Goal: Consume media (video, audio): Consume media (video, audio)

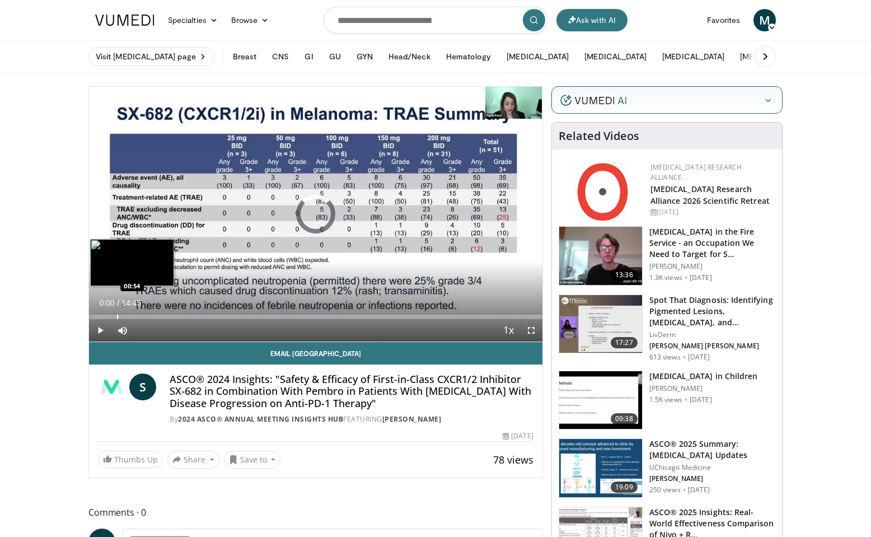
click at [117, 315] on div "Progress Bar" at bounding box center [117, 317] width 1 height 4
click at [141, 317] on div "Progress Bar" at bounding box center [141, 317] width 1 height 4
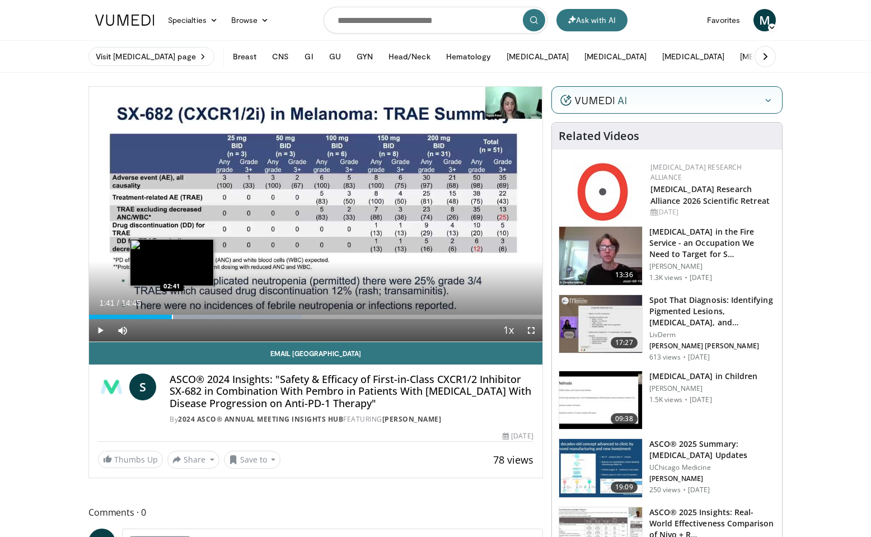
click at [172, 318] on div "Progress Bar" at bounding box center [172, 317] width 1 height 4
click at [191, 315] on div "Progress Bar" at bounding box center [191, 317] width 1 height 4
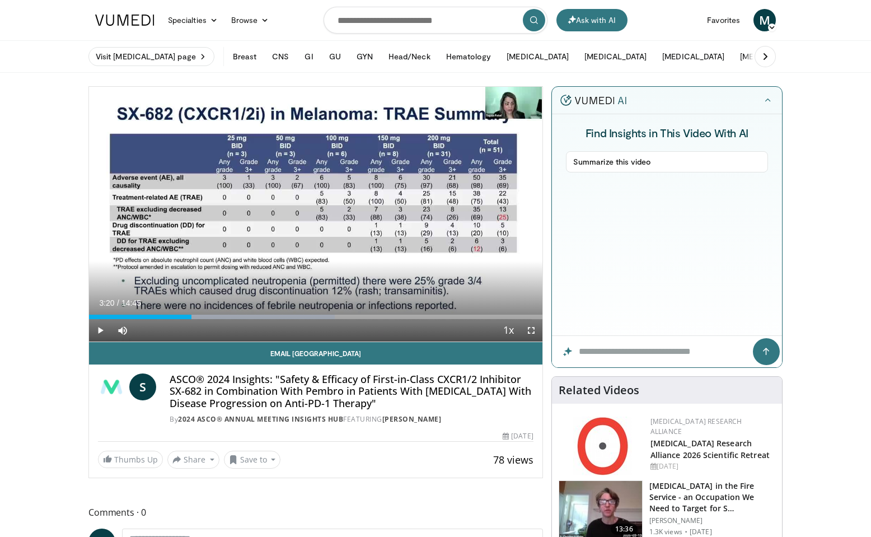
click at [209, 320] on div "Current Time 3:20 / Duration 14:45 Play Skip Backward Skip Forward Mute 0% Load…" at bounding box center [315, 330] width 453 height 22
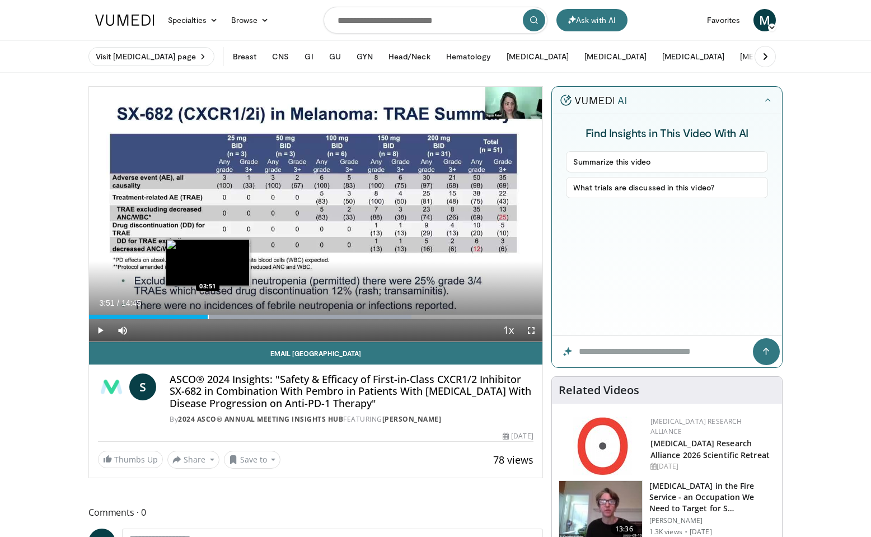
click at [208, 317] on div "Progress Bar" at bounding box center [208, 317] width 1 height 4
click at [226, 318] on div "Progress Bar" at bounding box center [226, 317] width 1 height 4
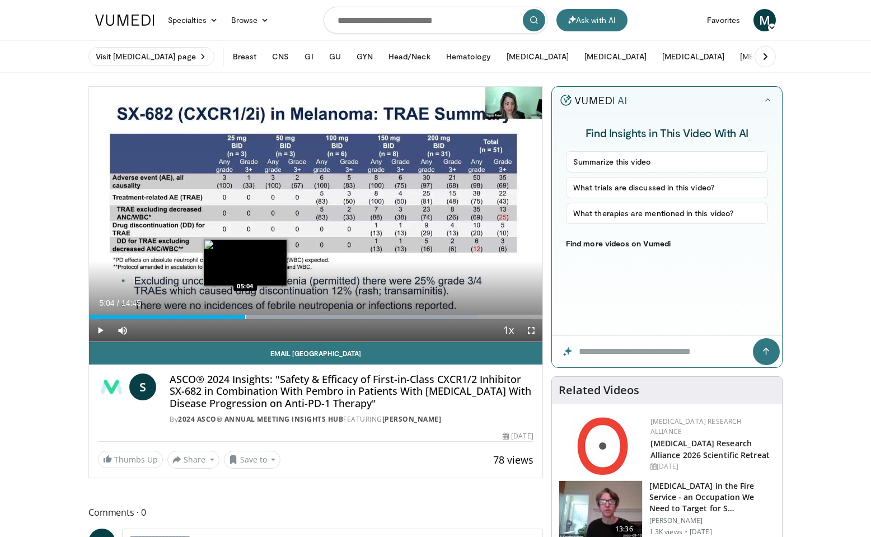
click at [245, 318] on div "Progress Bar" at bounding box center [245, 317] width 1 height 4
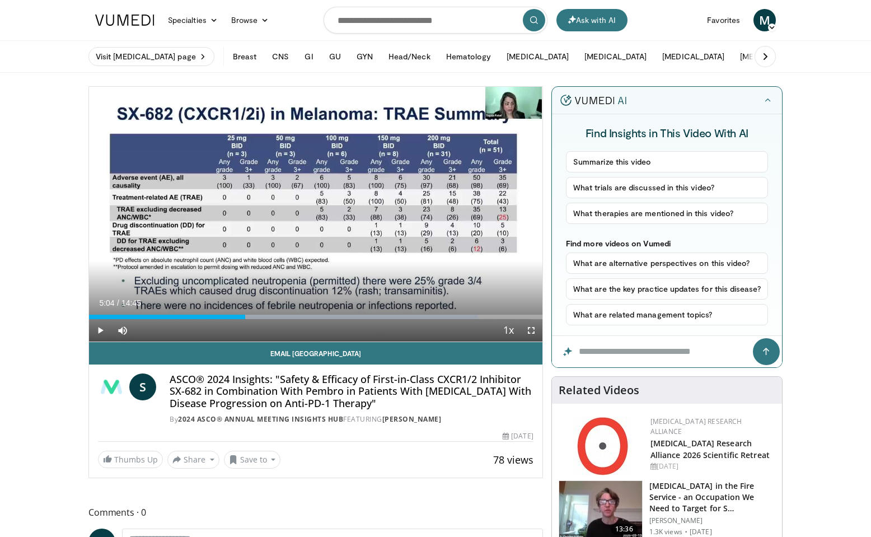
click at [271, 319] on div "Current Time 5:04 / Duration 14:45 Play Skip Backward Skip Forward Mute 0% Load…" at bounding box center [315, 330] width 453 height 22
click at [294, 318] on div "Progress Bar" at bounding box center [294, 317] width 1 height 4
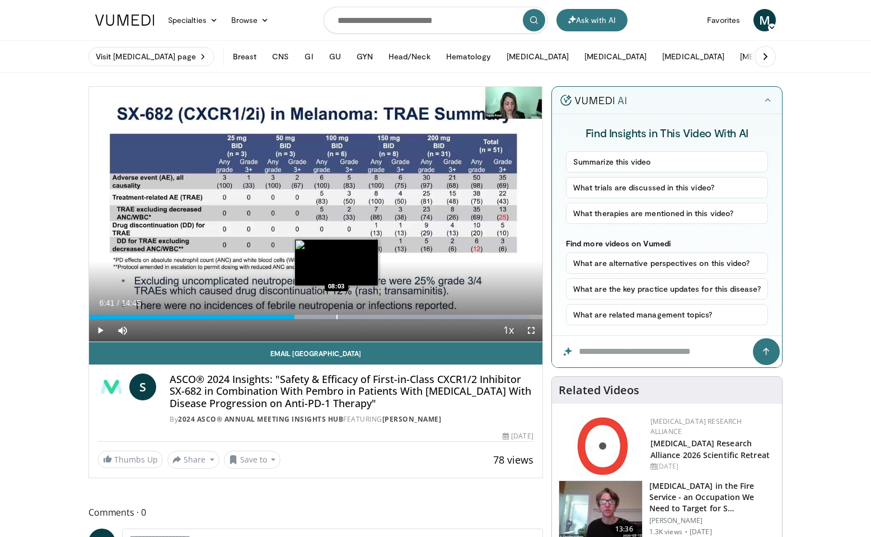
click at [336, 318] on div "Progress Bar" at bounding box center [336, 317] width 1 height 4
click at [323, 315] on div "Progress Bar" at bounding box center [323, 317] width 1 height 4
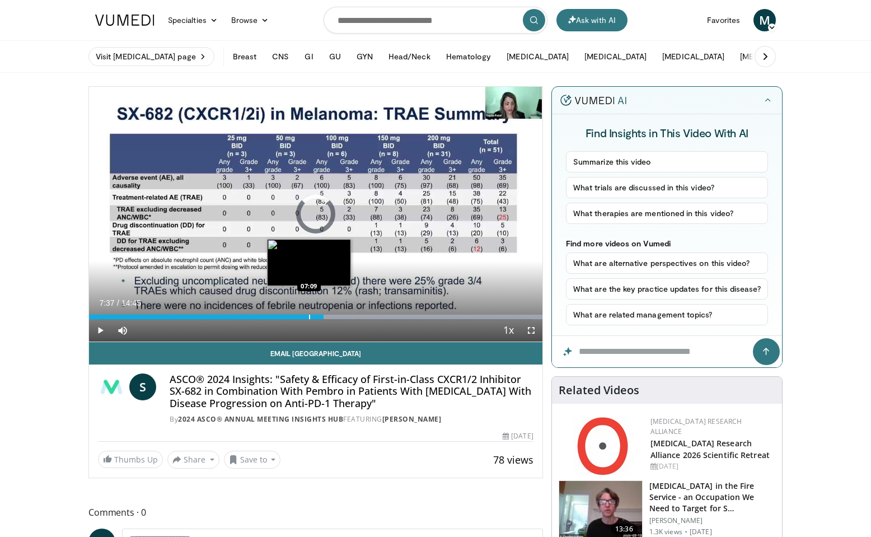
click at [309, 315] on div "Progress Bar" at bounding box center [309, 317] width 1 height 4
click at [318, 315] on div "Progress Bar" at bounding box center [318, 317] width 1 height 4
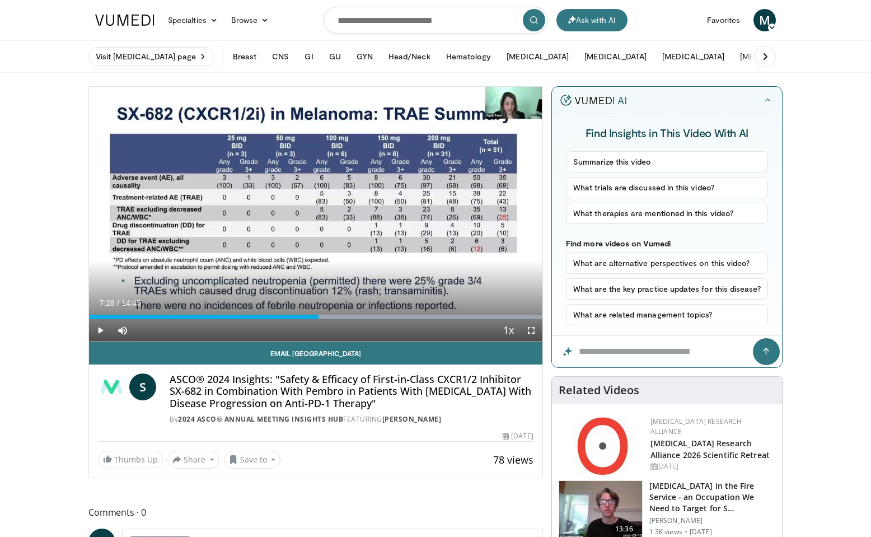
click at [531, 332] on span "Video Player" at bounding box center [531, 330] width 22 height 22
click at [325, 315] on div "Progress Bar" at bounding box center [325, 317] width 1 height 4
click at [331, 317] on div "Progress Bar" at bounding box center [330, 317] width 1 height 4
click at [343, 318] on div "Progress Bar" at bounding box center [342, 317] width 1 height 4
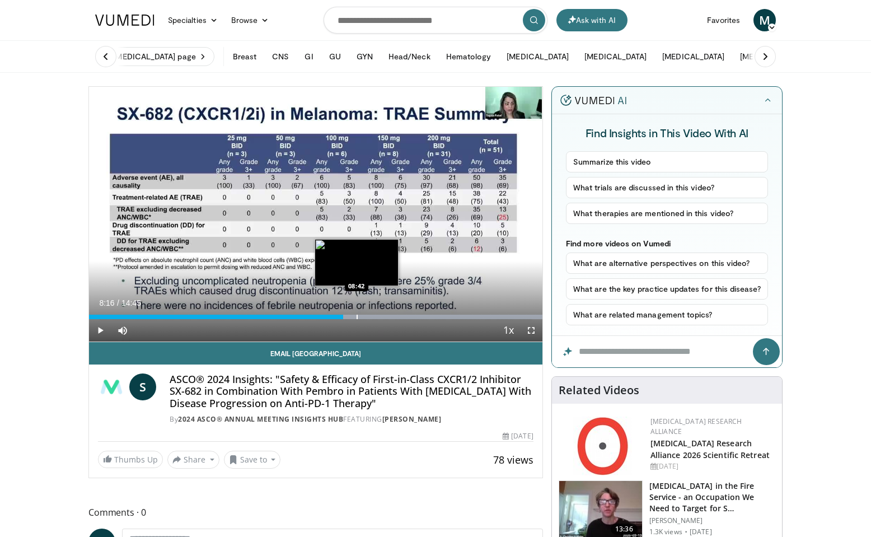
click at [357, 317] on div "Progress Bar" at bounding box center [357, 317] width 1 height 4
click at [374, 317] on div "Progress Bar" at bounding box center [374, 317] width 1 height 4
click at [379, 318] on div "Progress Bar" at bounding box center [379, 317] width 1 height 4
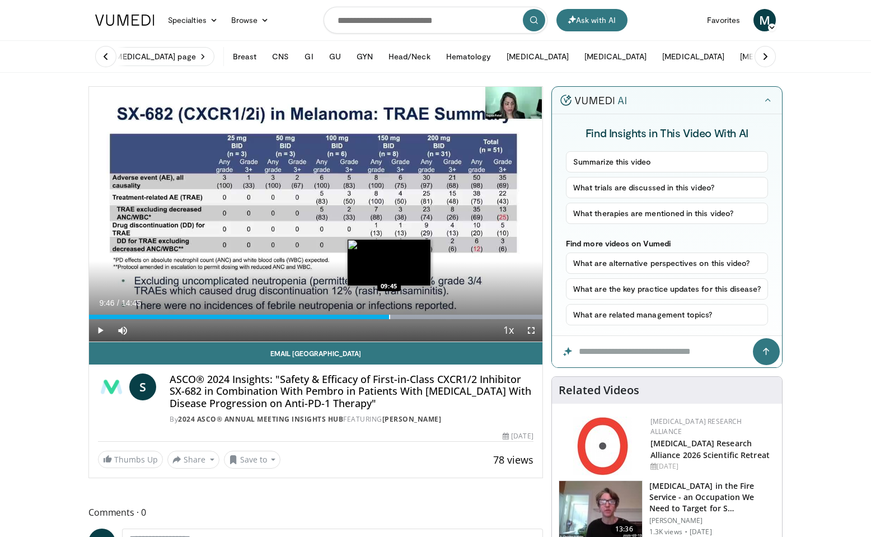
click at [390, 318] on div "Progress Bar" at bounding box center [389, 317] width 1 height 4
click at [407, 317] on div "Progress Bar" at bounding box center [407, 317] width 1 height 4
click at [424, 317] on div "Progress Bar" at bounding box center [424, 317] width 1 height 4
click at [435, 319] on div "Current Time 10:53 / Duration 14:45 Play Skip Backward Skip Forward Mute 0% Loa…" at bounding box center [315, 330] width 453 height 22
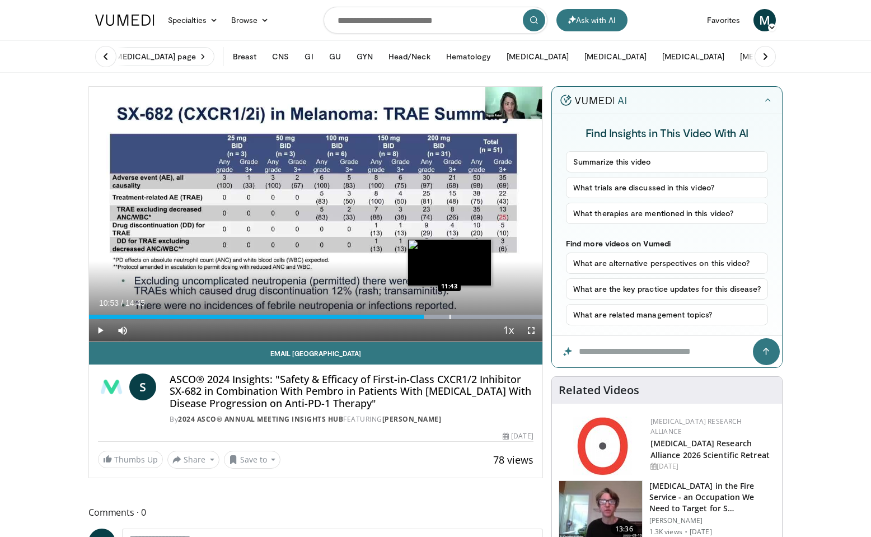
click at [449, 318] on div "Progress Bar" at bounding box center [449, 317] width 1 height 4
